Goal: Find specific page/section: Find specific page/section

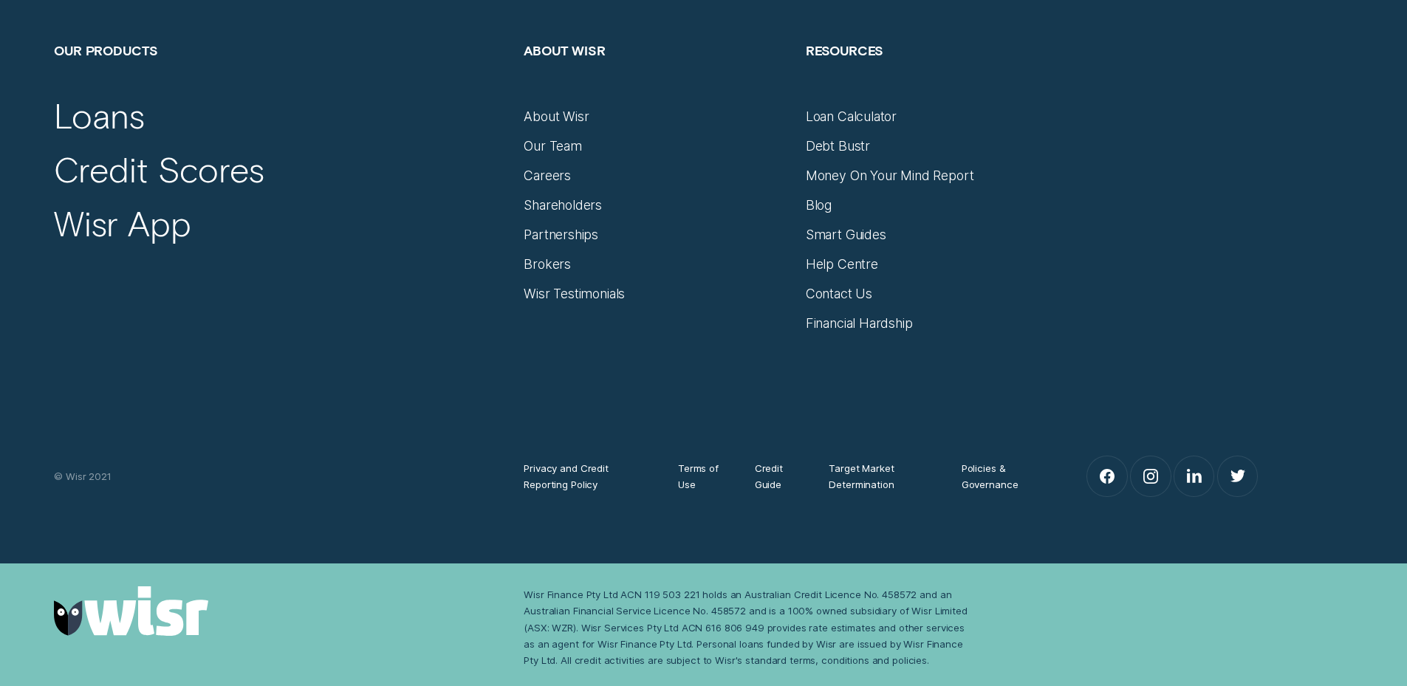
scroll to position [10284, 0]
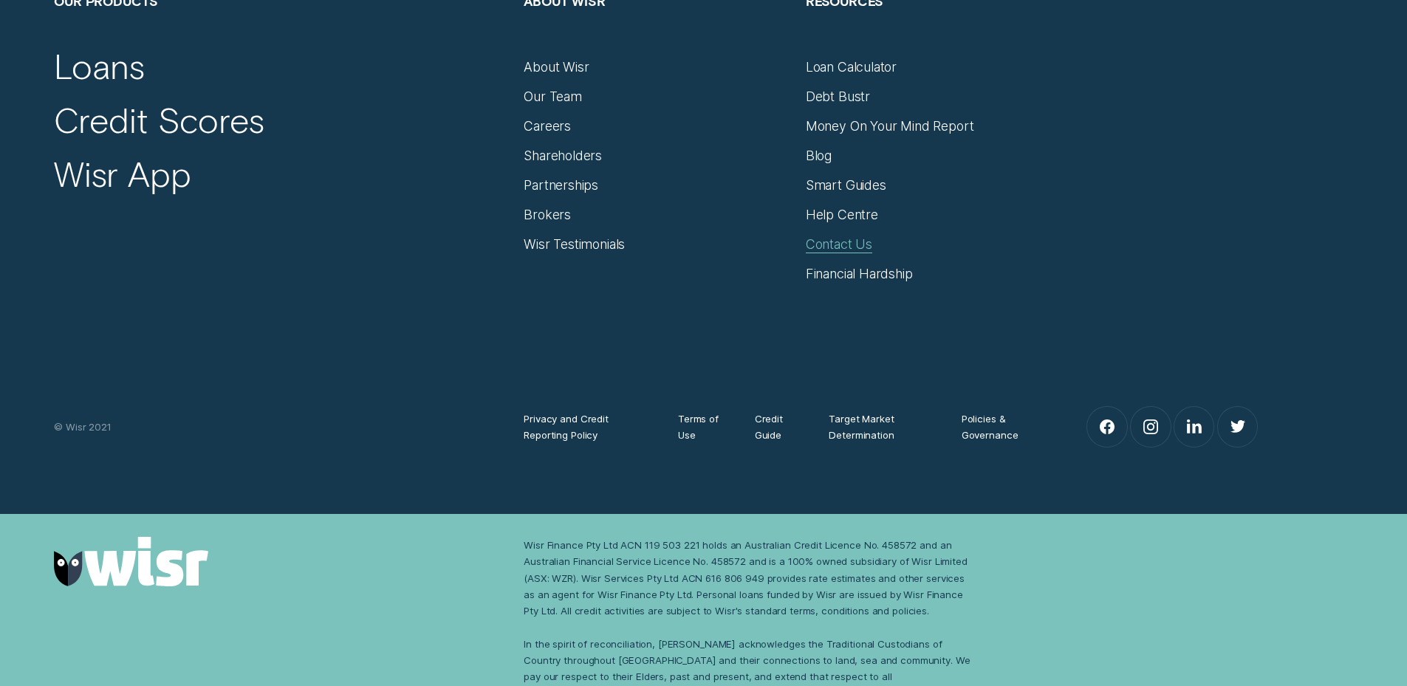
click at [837, 236] on div "Contact Us" at bounding box center [839, 244] width 66 height 16
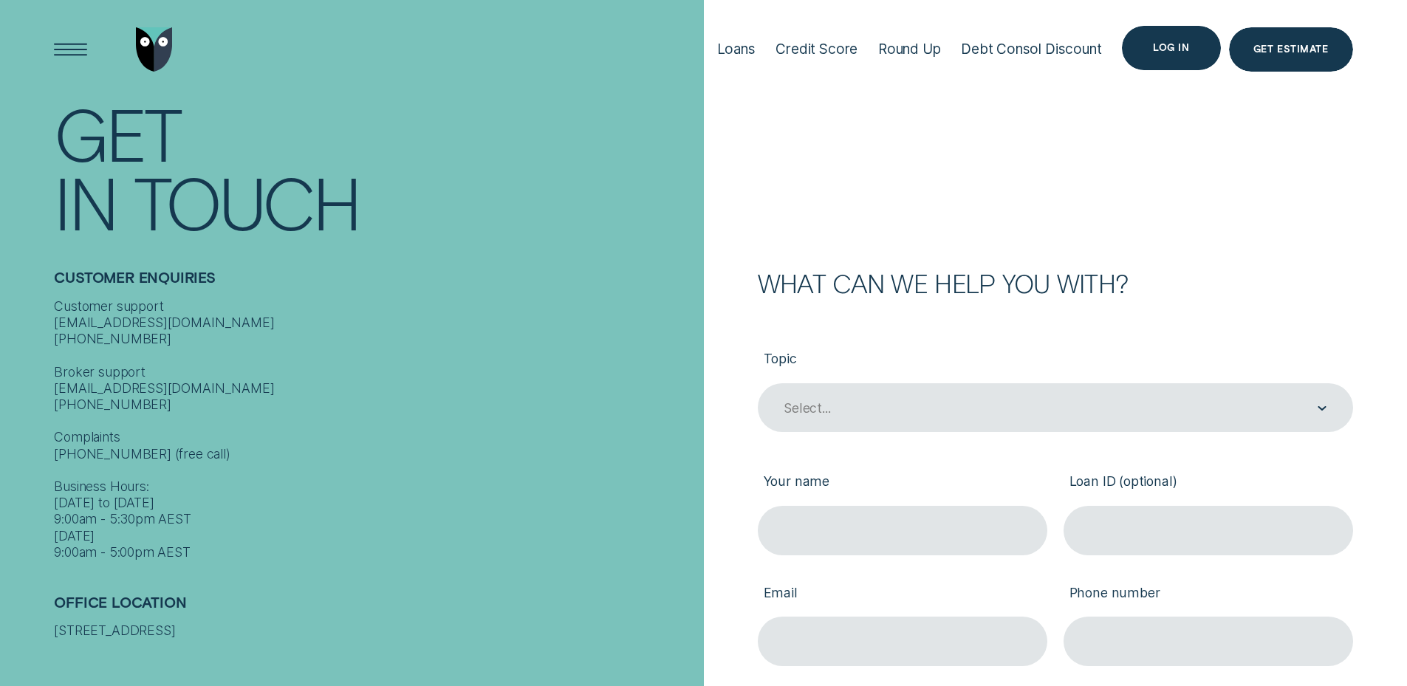
click at [1164, 49] on div "Log in" at bounding box center [1171, 48] width 36 height 9
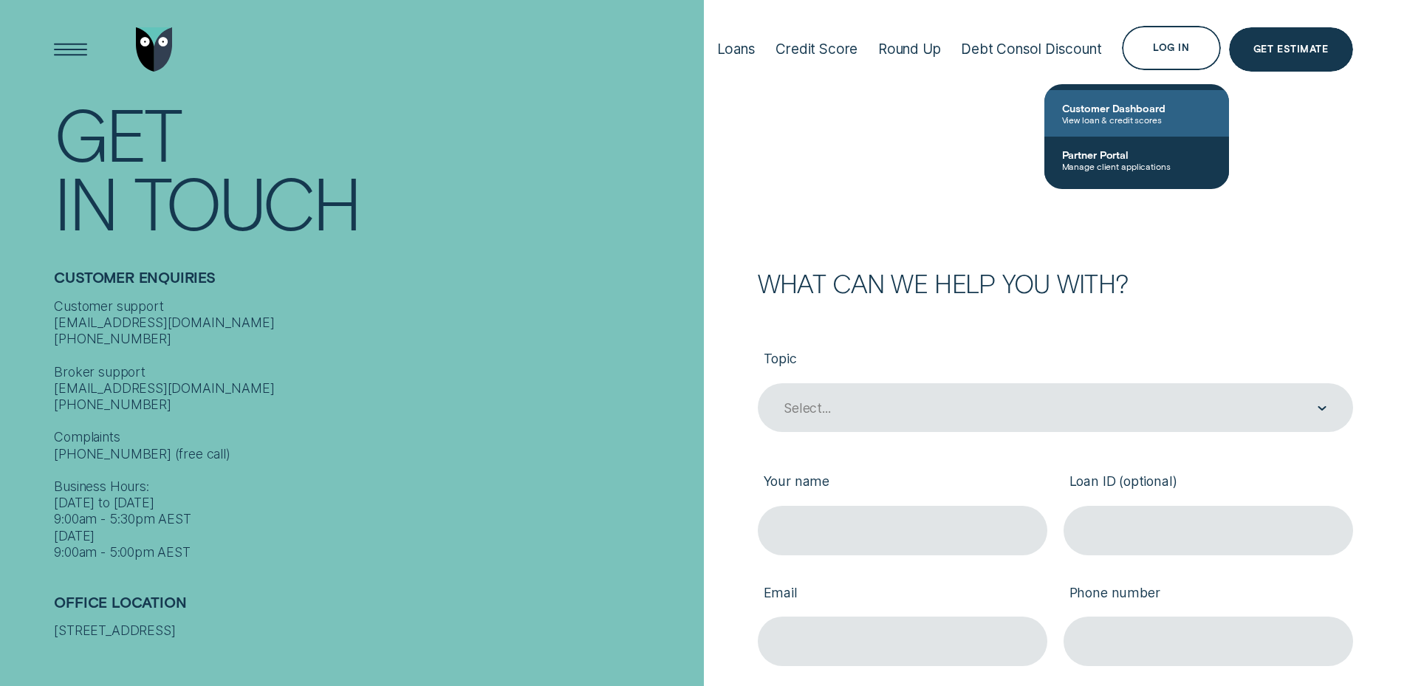
click at [1125, 106] on span "Customer Dashboard" at bounding box center [1136, 108] width 149 height 13
